Goal: Check status

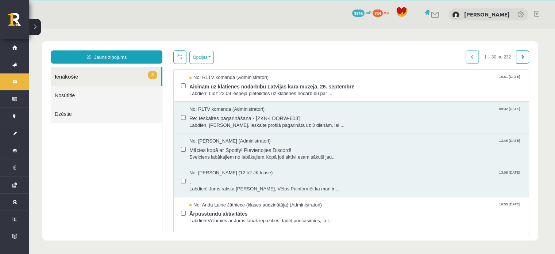
click at [96, 161] on ul "8 Ienākošie Nosūtītie Dzēstie" at bounding box center [106, 150] width 111 height 166
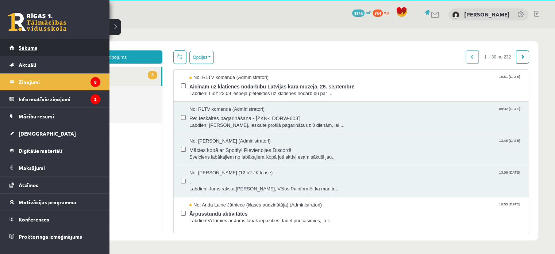
click at [20, 46] on span "Sākums" at bounding box center [28, 47] width 19 height 7
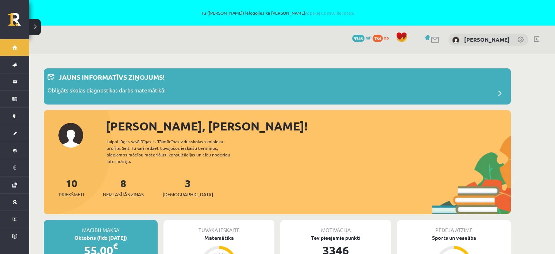
click at [327, 150] on div "Sveika, Amanda! Laipni lūgts savā Rīgas 1. Tālmācības vidusskolas skolnieka pro…" at bounding box center [277, 165] width 467 height 97
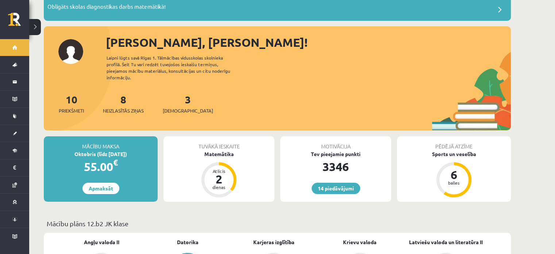
scroll to position [110, 0]
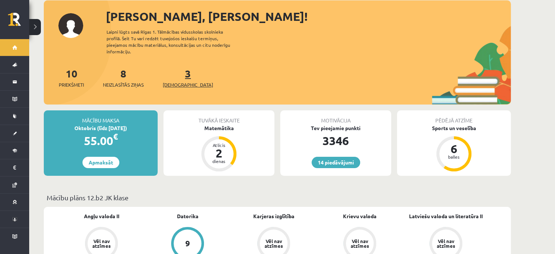
click at [183, 81] on span "[DEMOGRAPHIC_DATA]" at bounding box center [188, 84] width 50 height 7
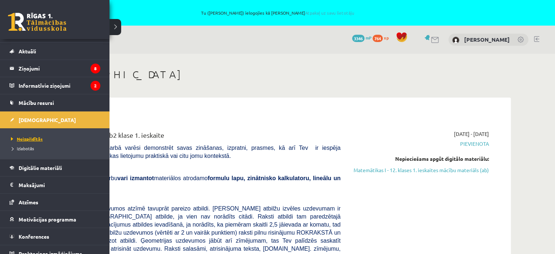
scroll to position [20, 0]
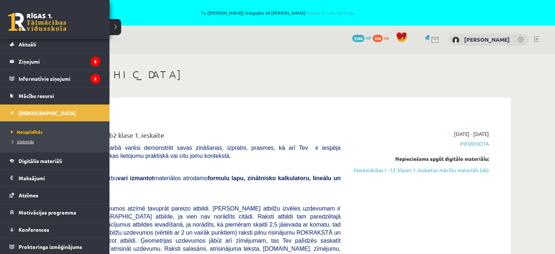
click at [23, 139] on span "Izlabotās" at bounding box center [21, 141] width 25 height 6
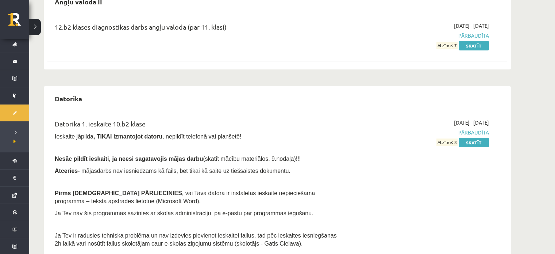
scroll to position [110, 0]
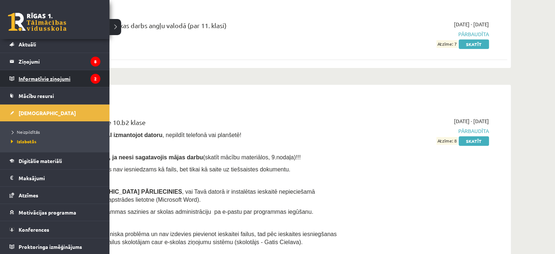
click at [34, 73] on legend "Informatīvie ziņojumi 2" at bounding box center [60, 78] width 82 height 17
